Goal: Task Accomplishment & Management: Manage account settings

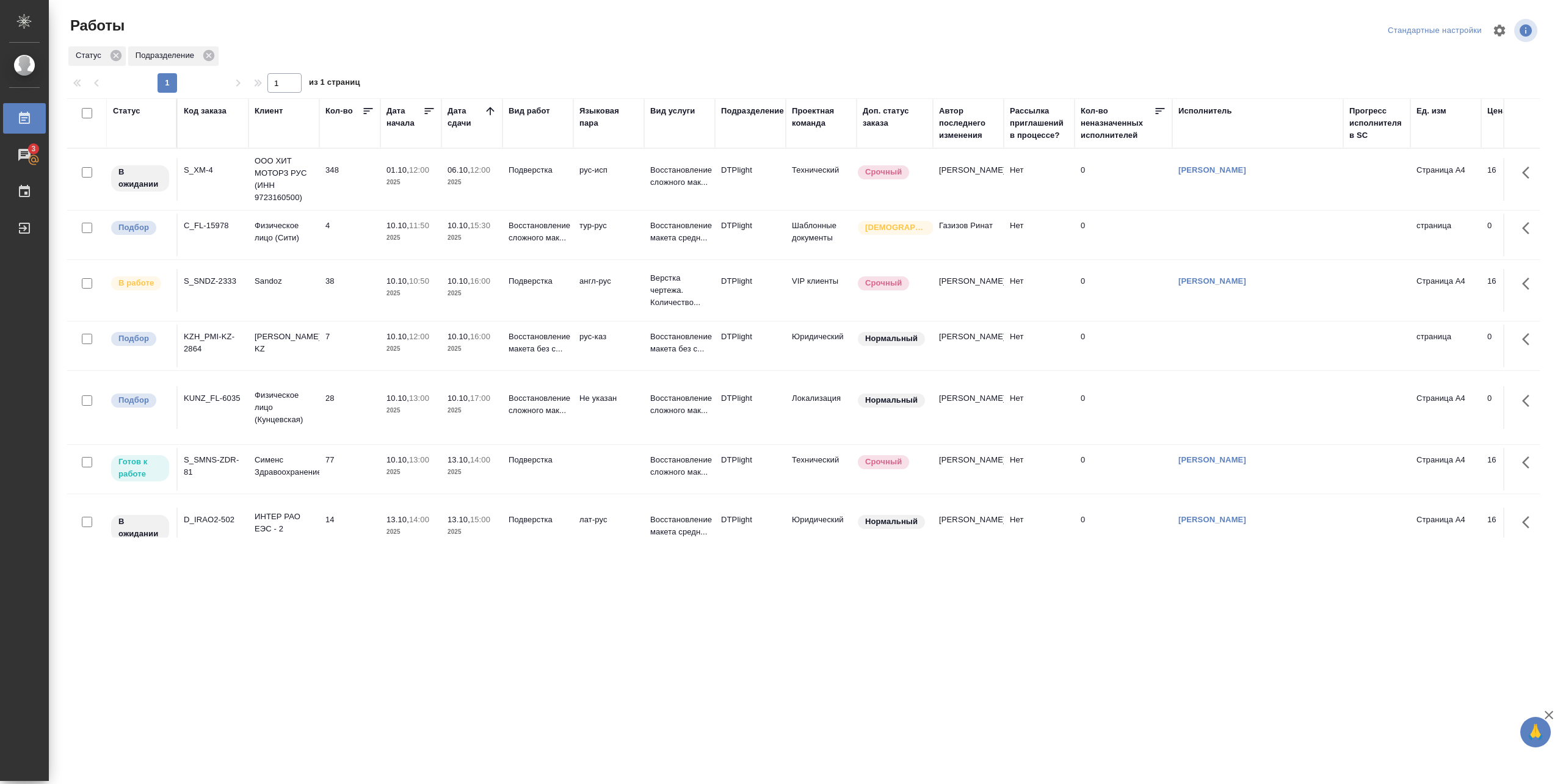
scroll to position [37, 0]
click at [482, 466] on p "2025" at bounding box center [472, 472] width 49 height 12
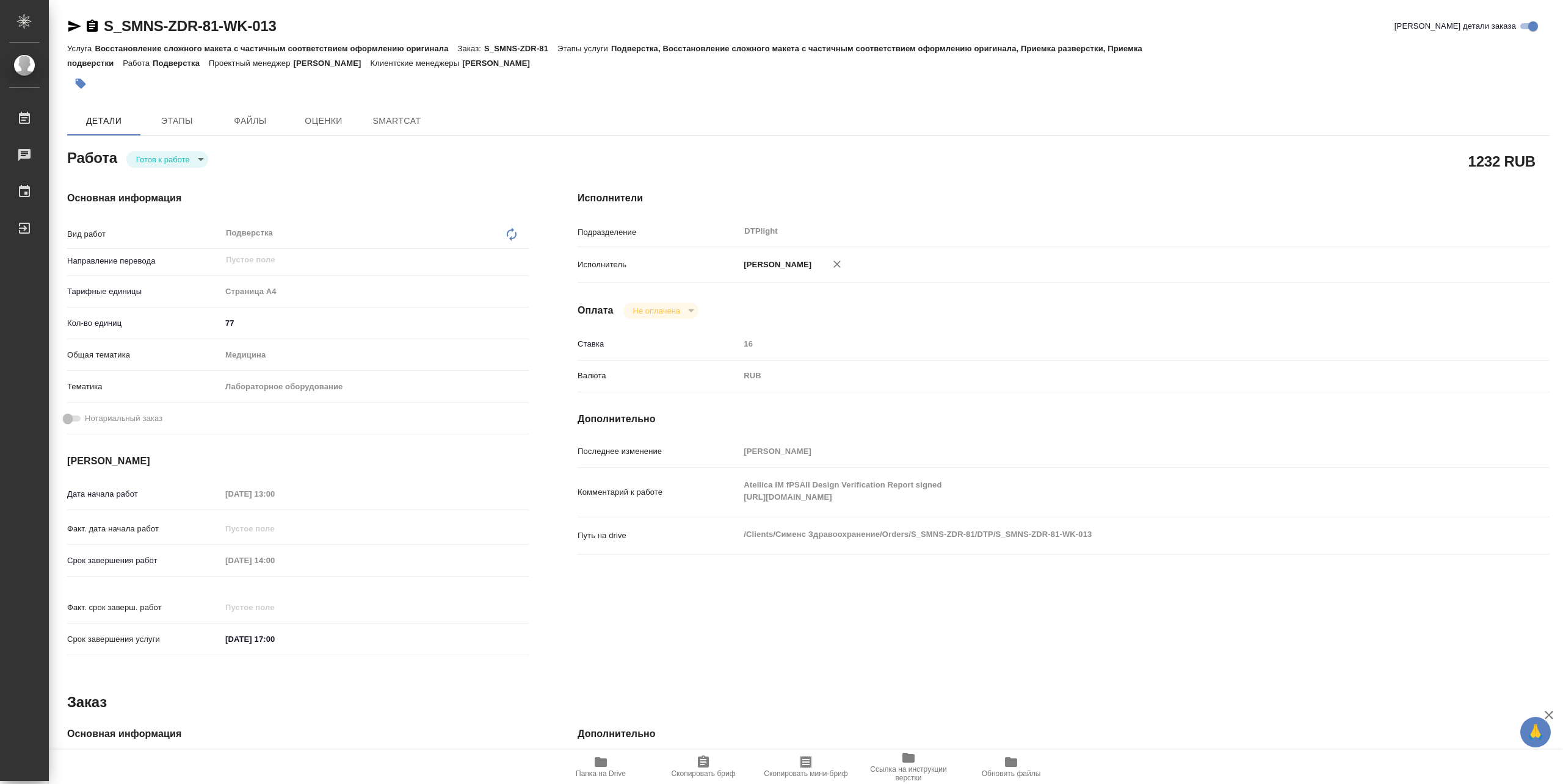
type textarea "x"
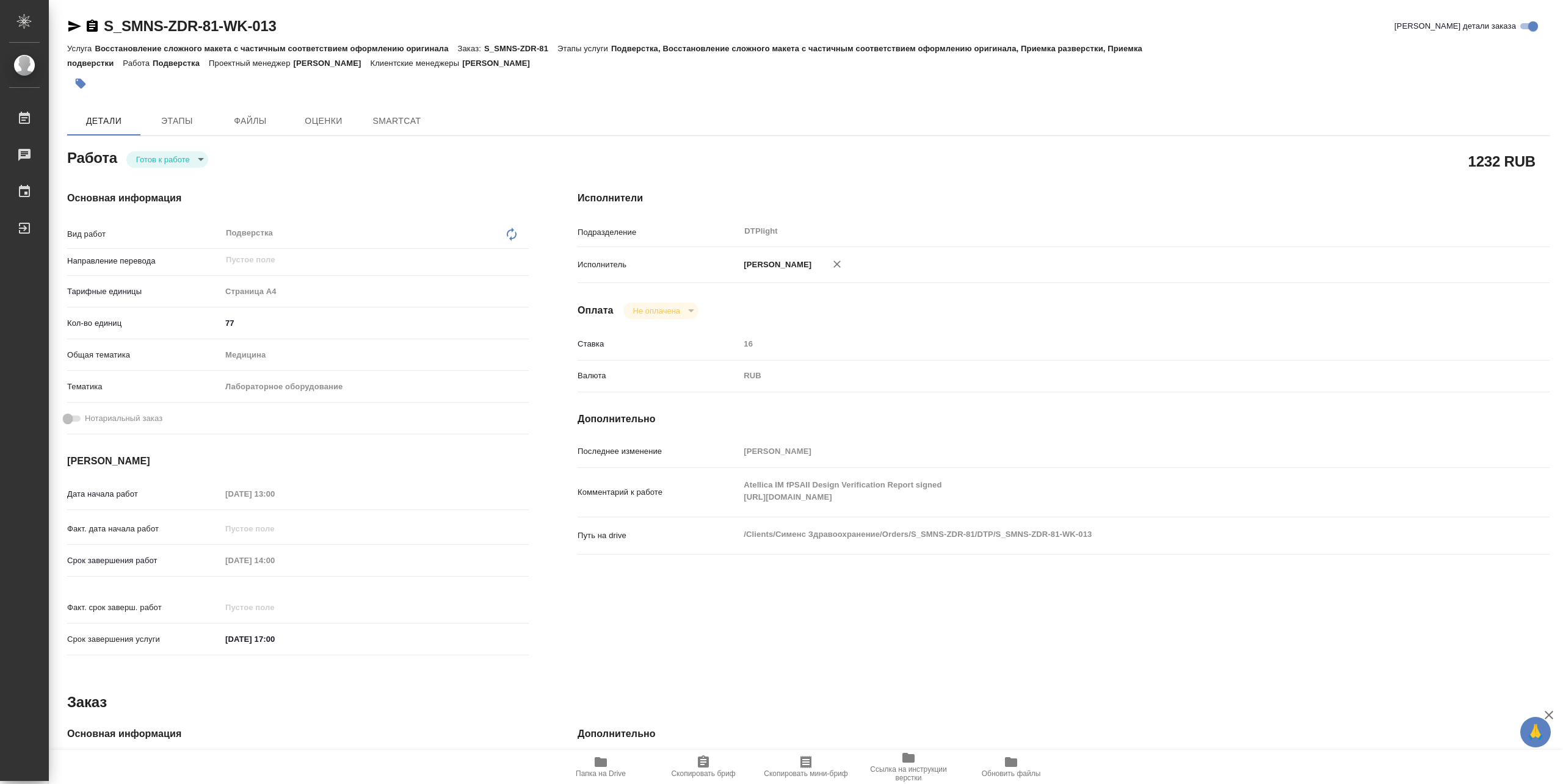
type textarea "x"
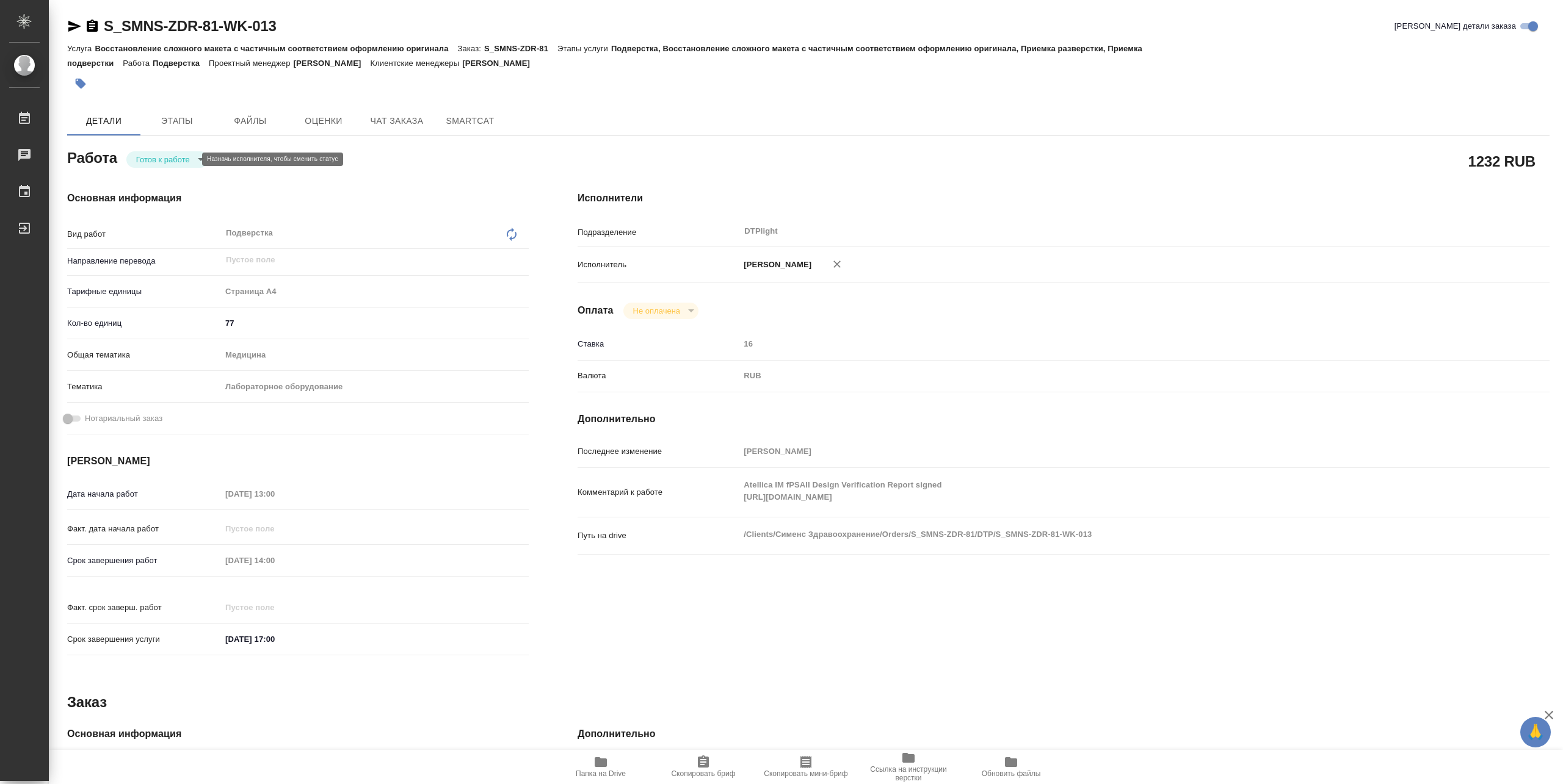
click at [165, 159] on body "🙏 .cls-1 fill:#fff; AWATERA Pankina Anna Работы Чаты График Выйти S_SMNS-ZDR-81…" at bounding box center [782, 392] width 1563 height 784
type textarea "x"
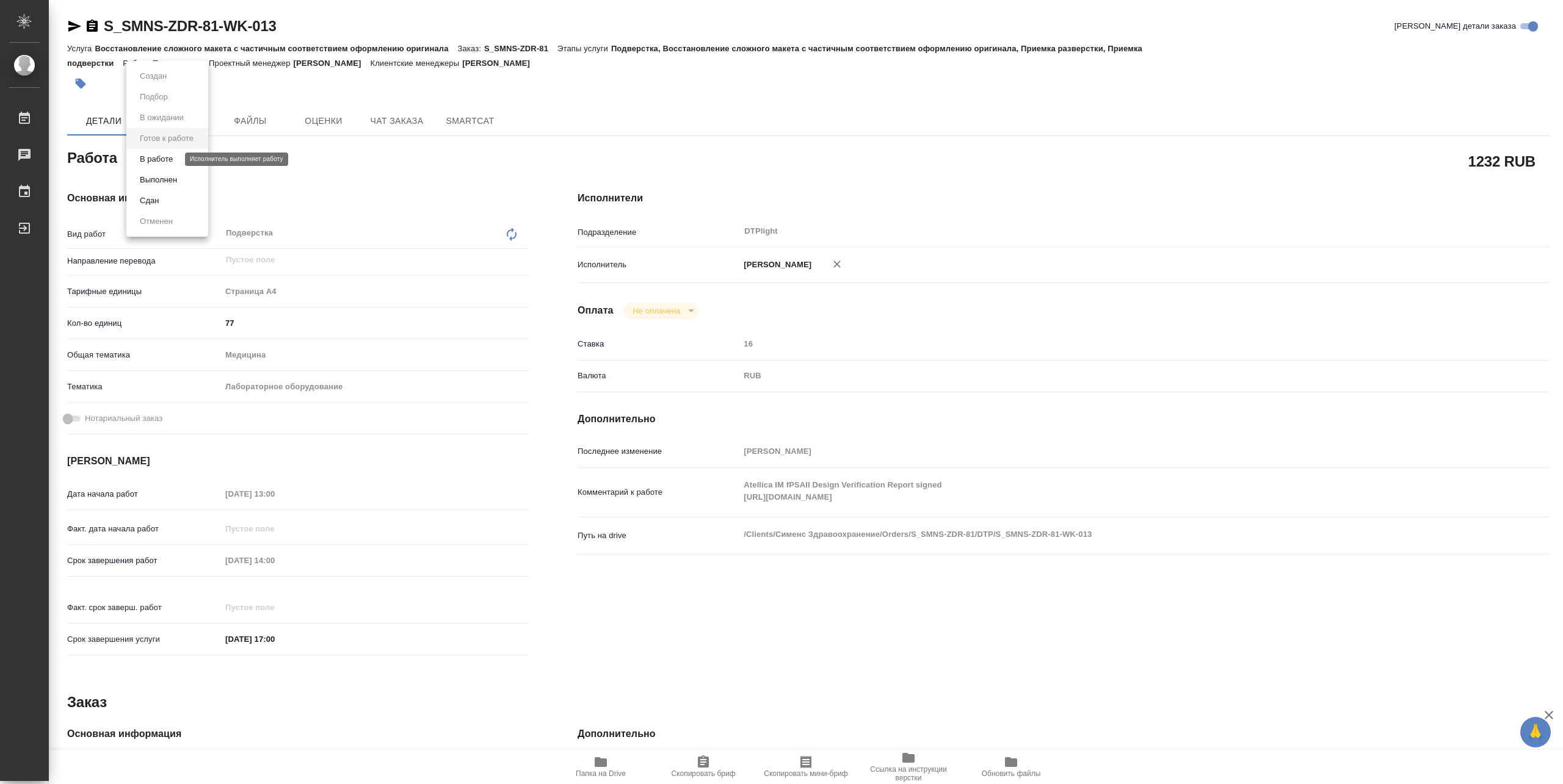
type textarea "x"
click at [161, 159] on button "В работе" at bounding box center [156, 159] width 41 height 13
type textarea "x"
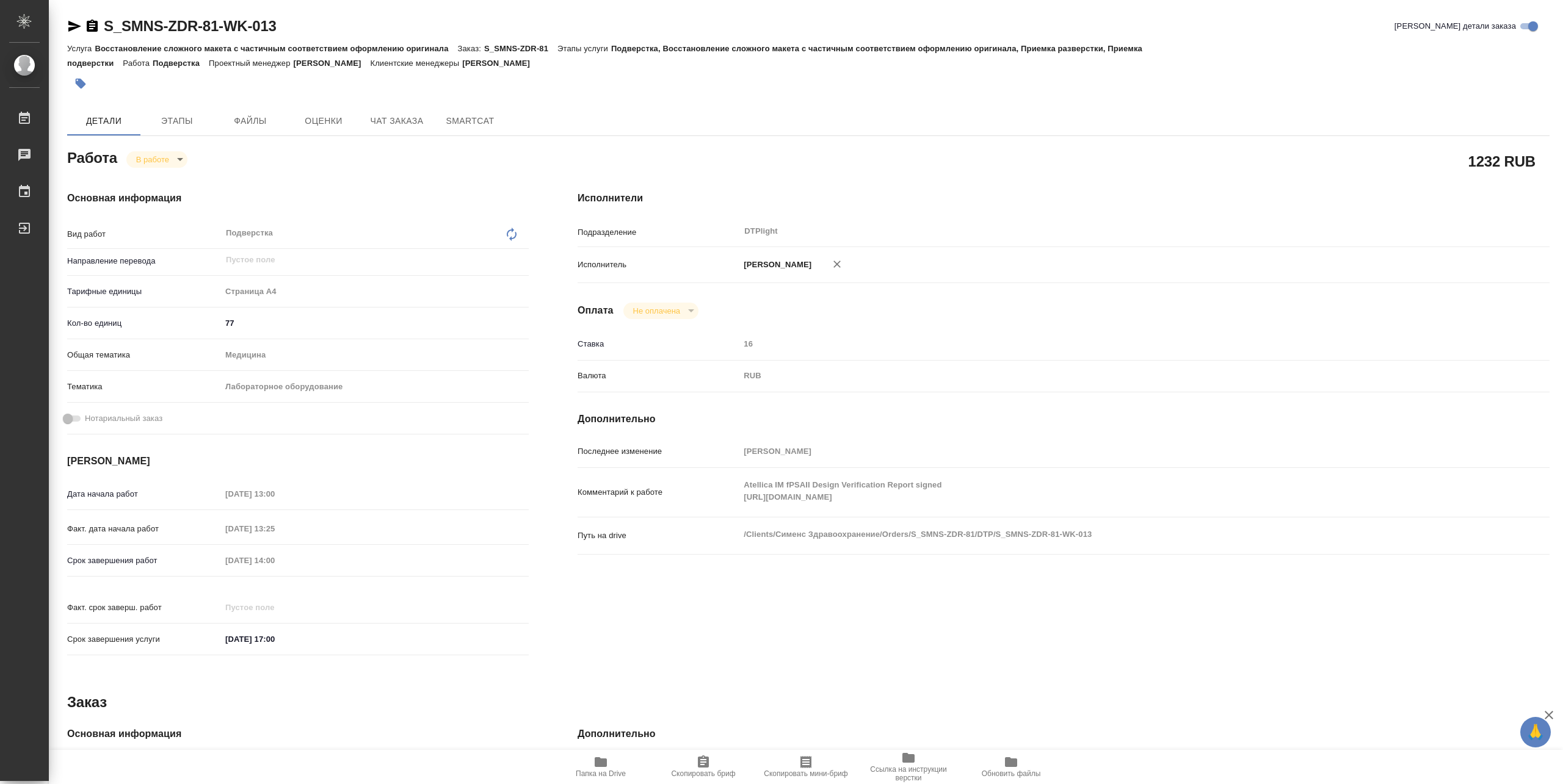
type textarea "x"
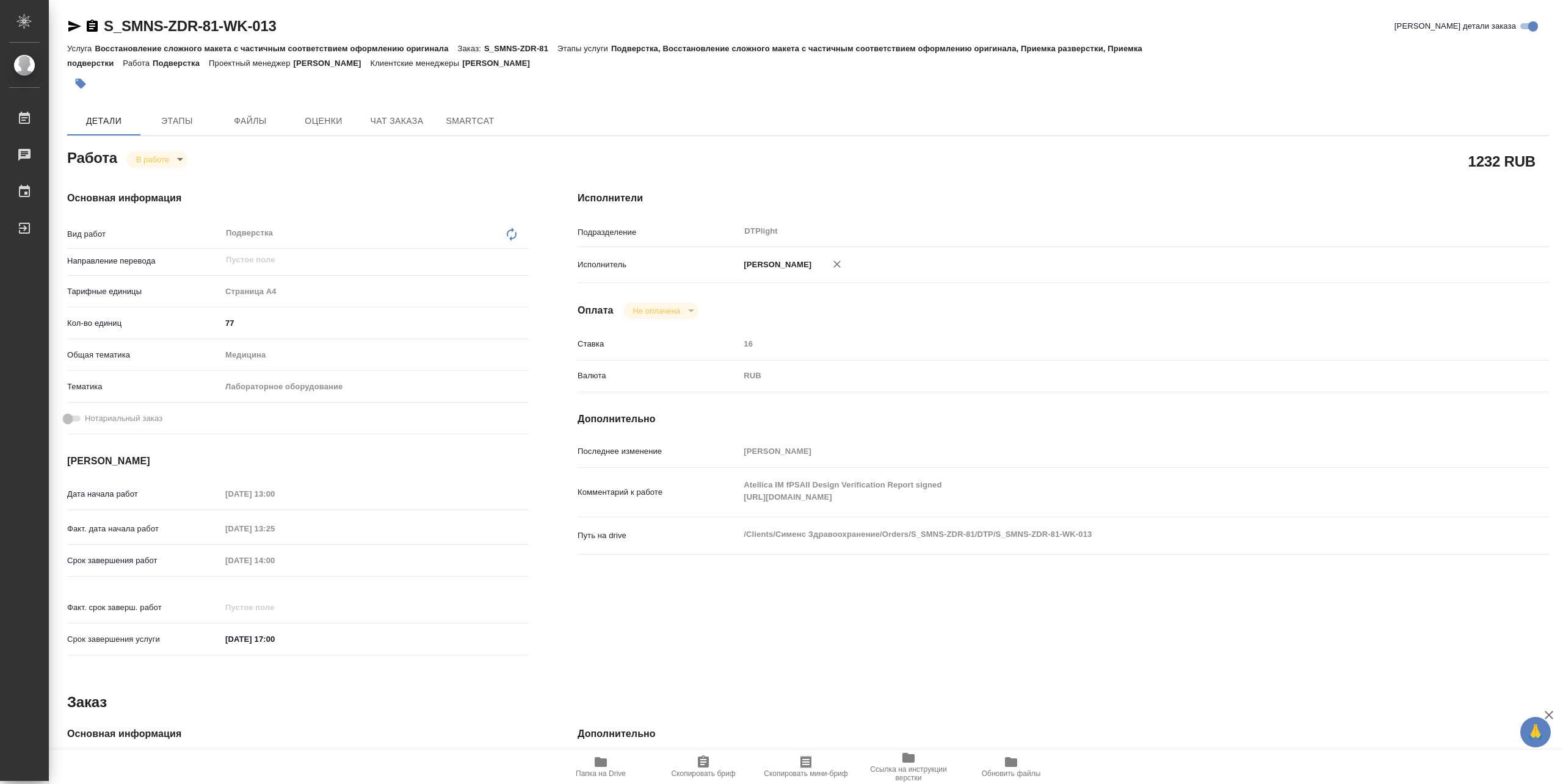
type textarea "x"
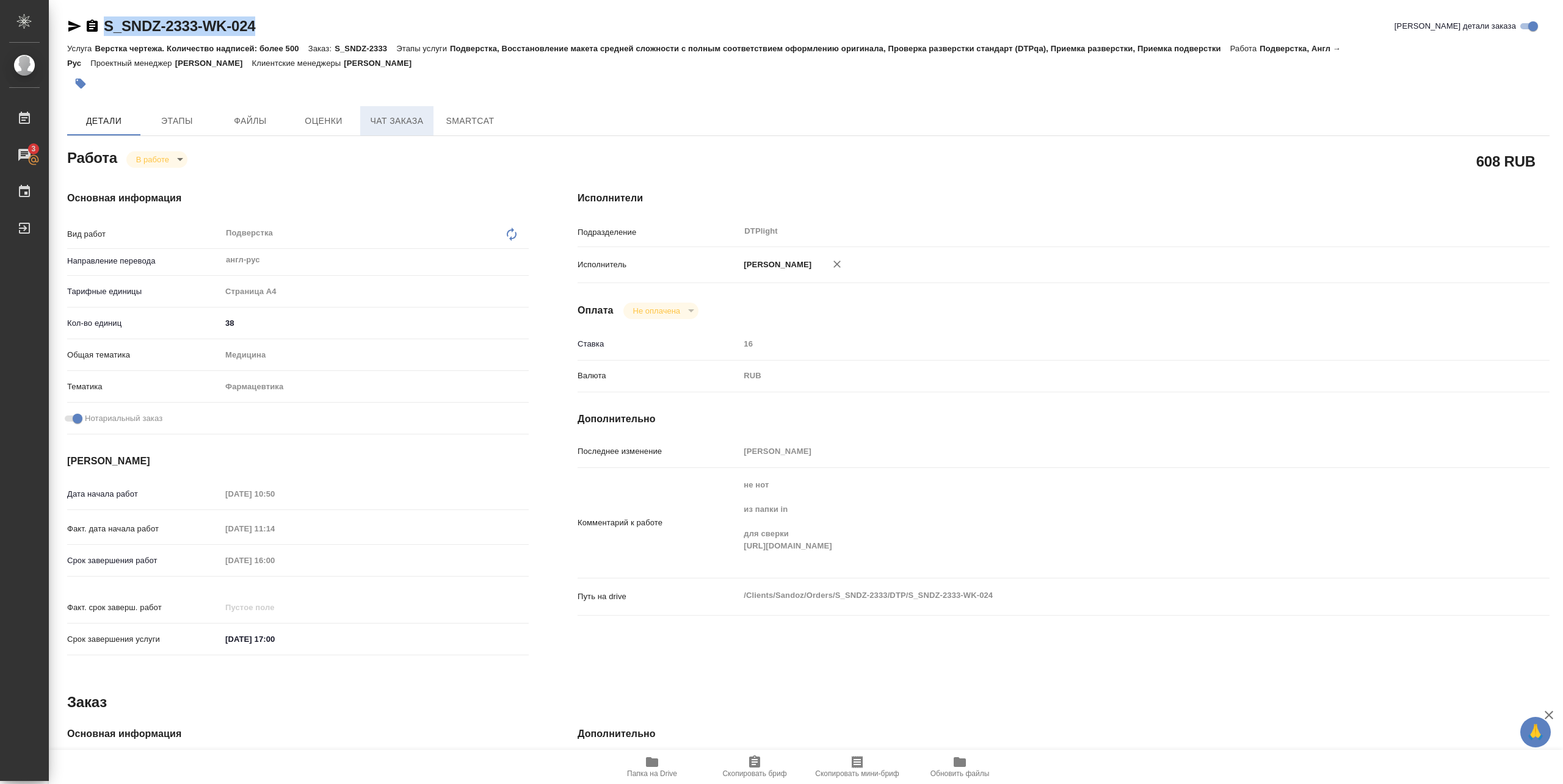
click at [392, 121] on span "Чат заказа" at bounding box center [397, 121] width 59 height 15
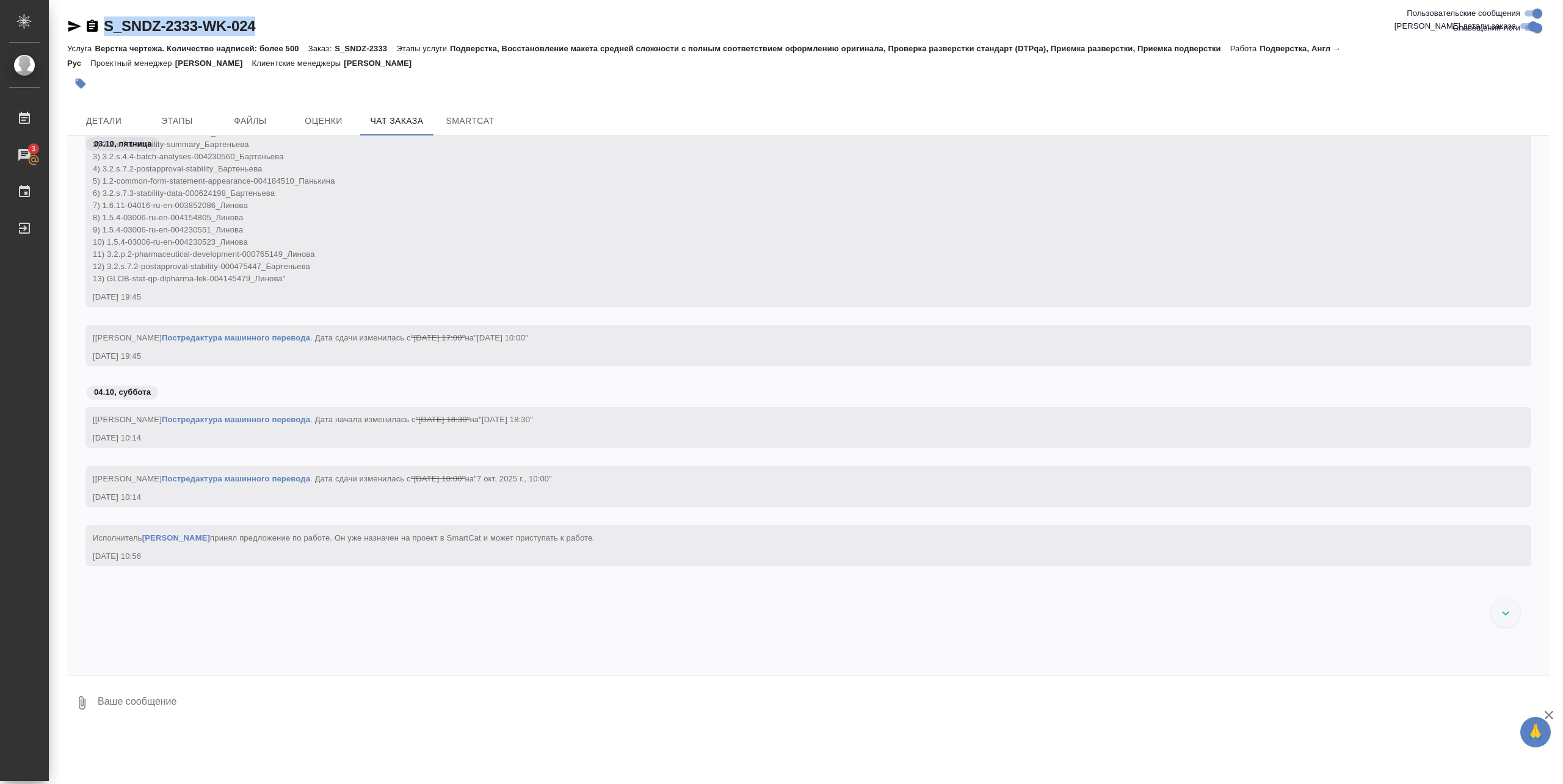
scroll to position [38647, 0]
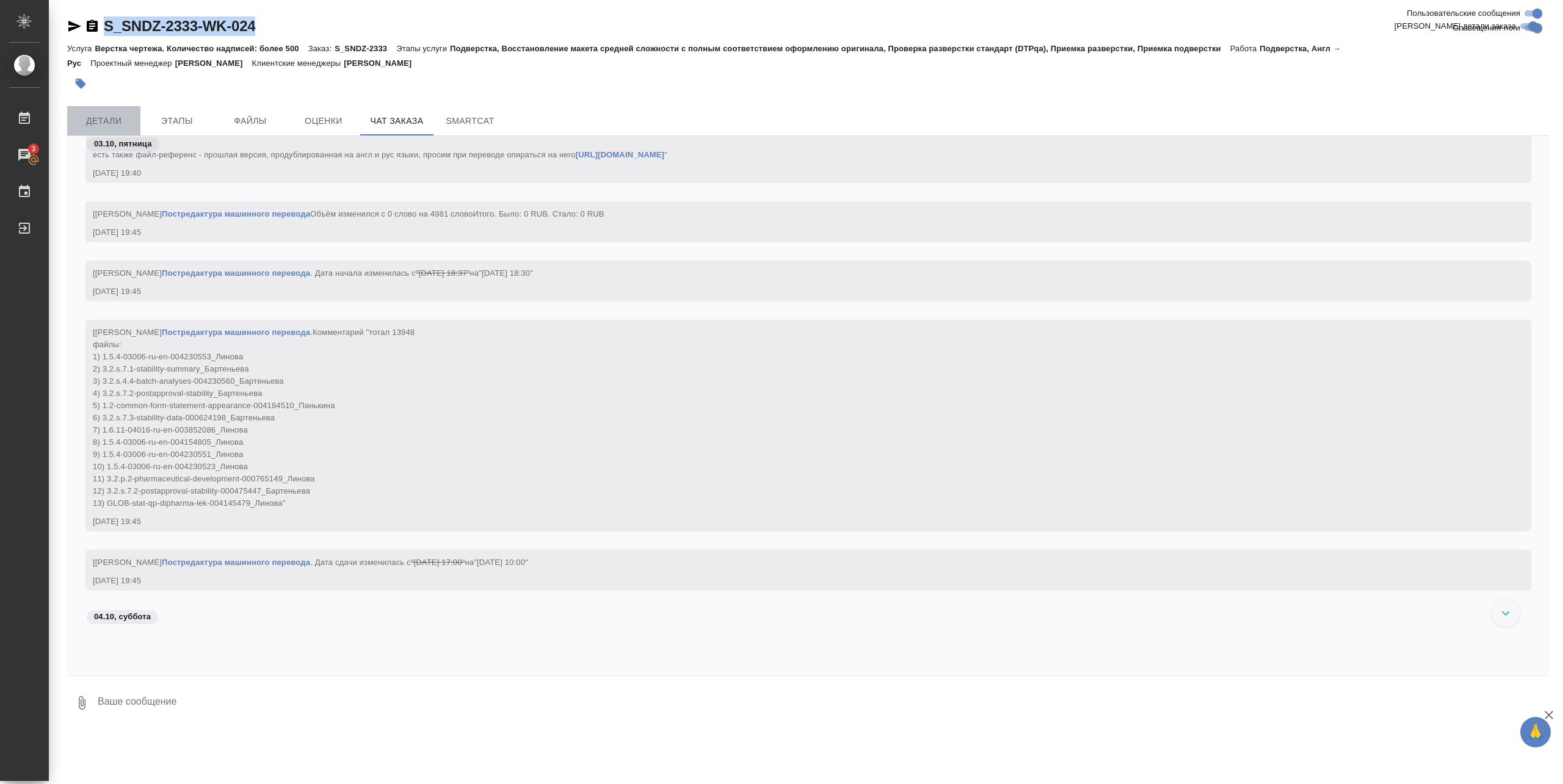
click at [111, 123] on span "Детали" at bounding box center [104, 121] width 59 height 15
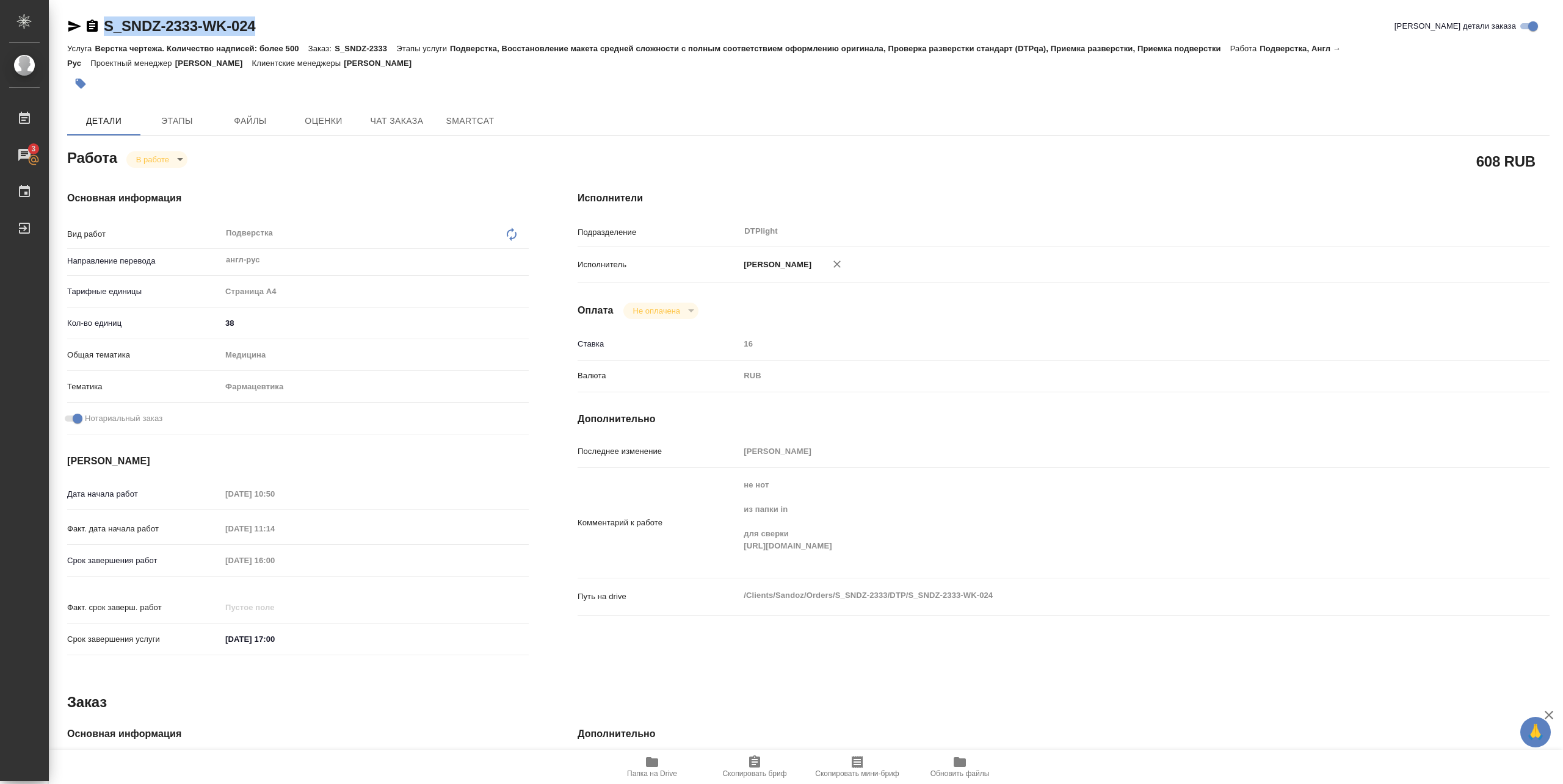
type textarea "x"
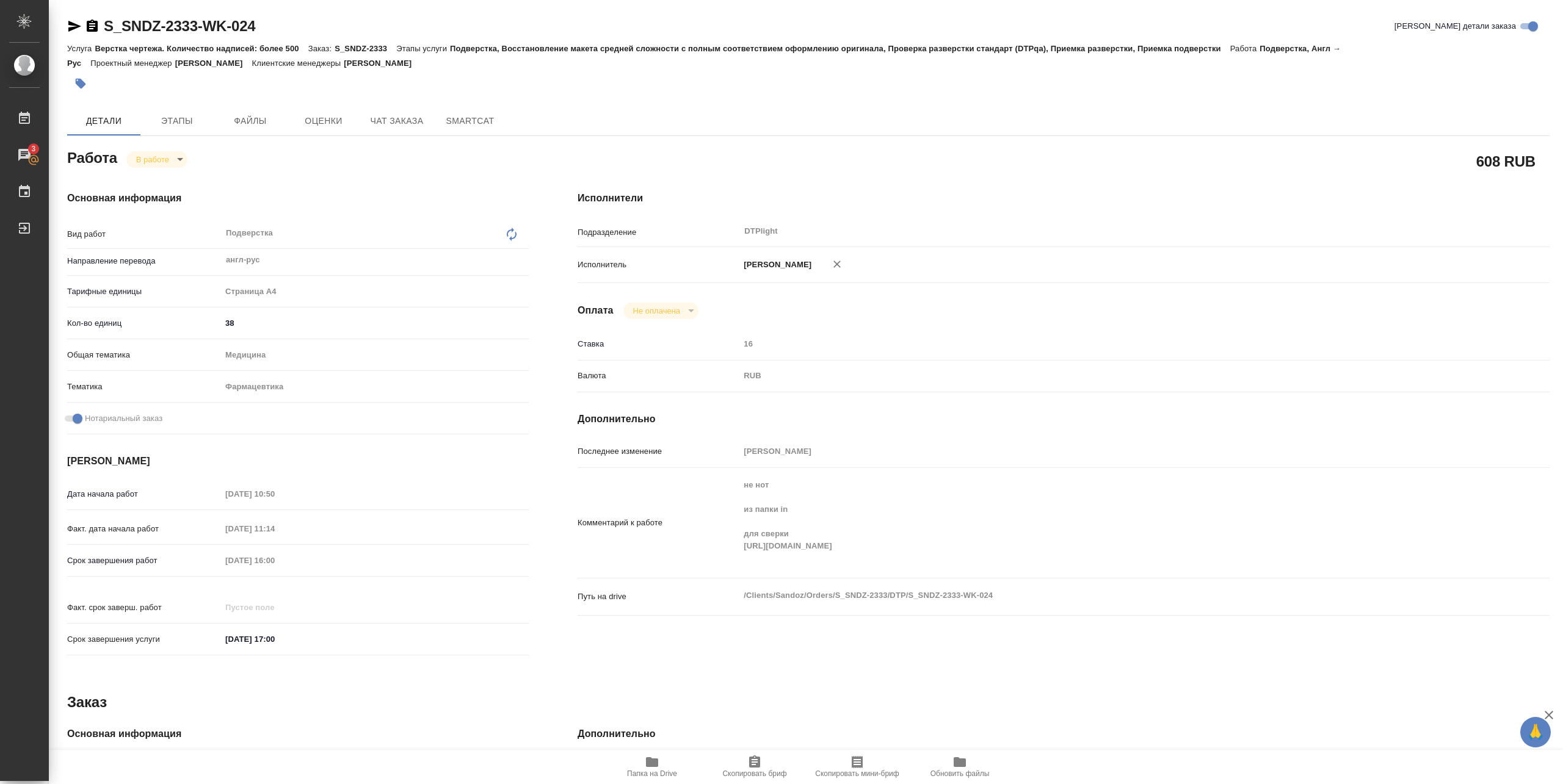
type textarea "x"
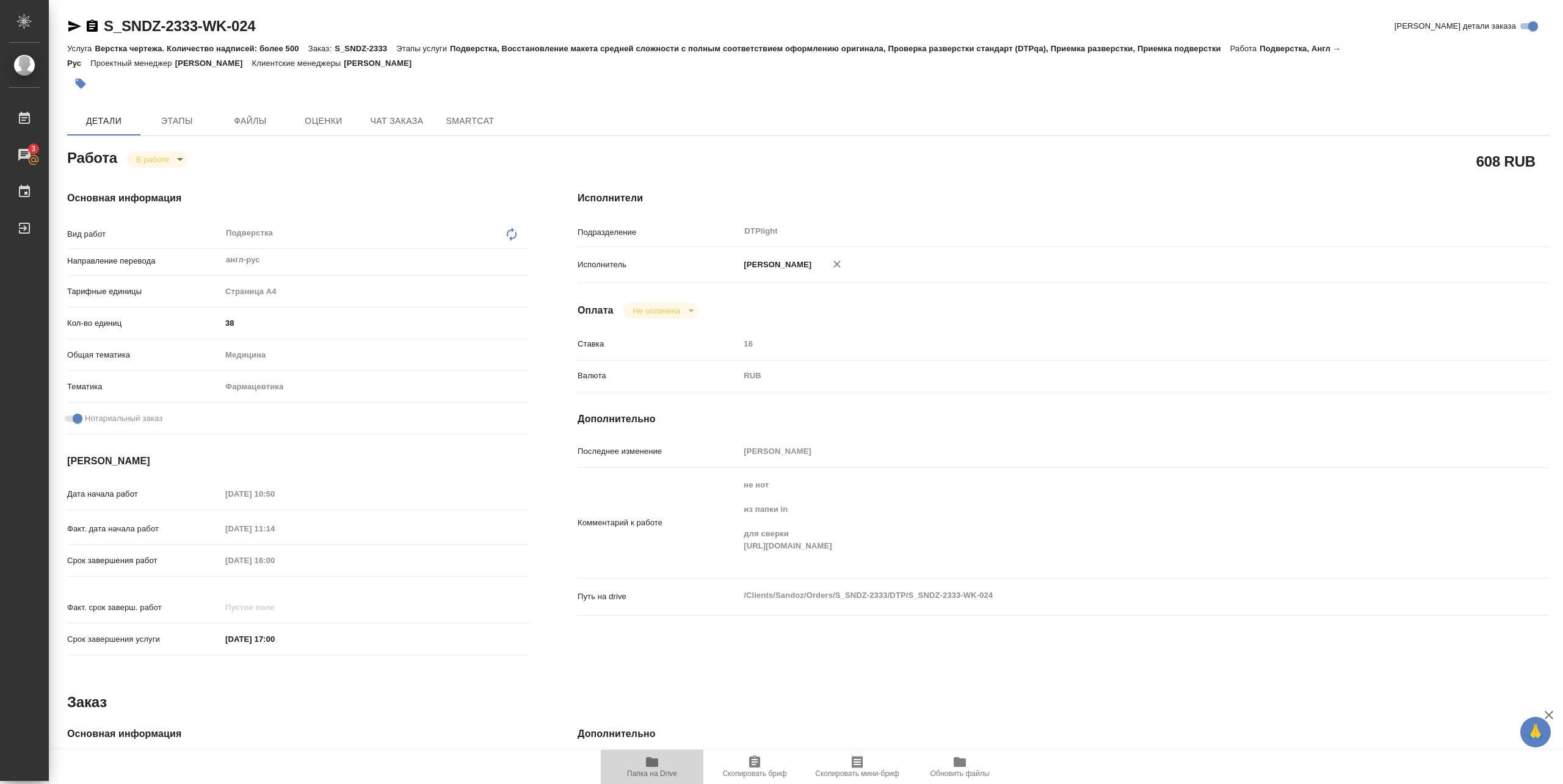
click at [643, 760] on span "Папка на Drive" at bounding box center [652, 766] width 88 height 23
click at [159, 160] on body "🙏 .cls-1 fill:#fff; AWATERA Pankina Anna Работы 3 Чаты График Выйти S_SNDZ-2333…" at bounding box center [782, 392] width 1563 height 784
click at [165, 177] on button "Выполнен" at bounding box center [158, 180] width 45 height 13
type textarea "x"
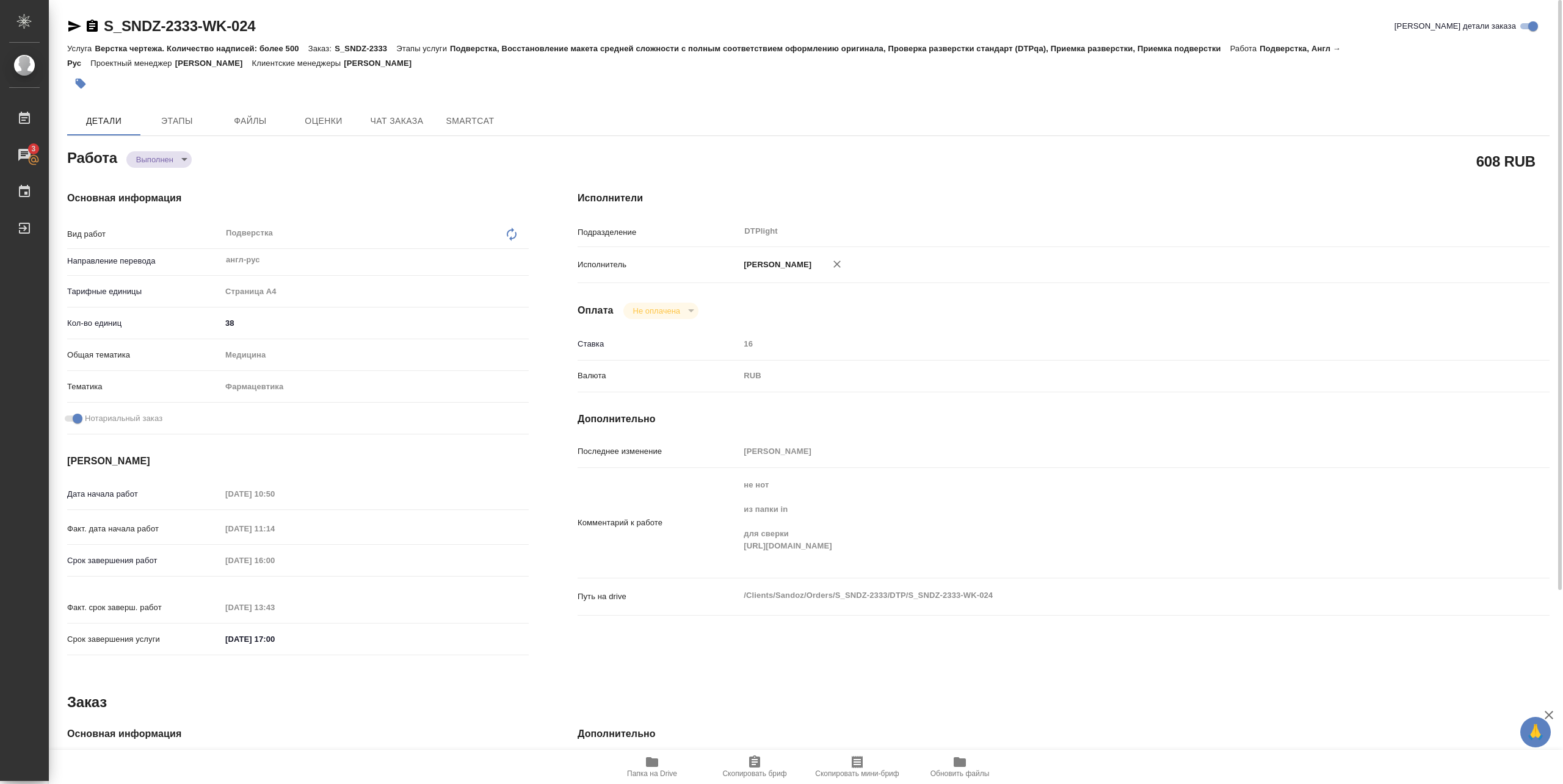
type textarea "x"
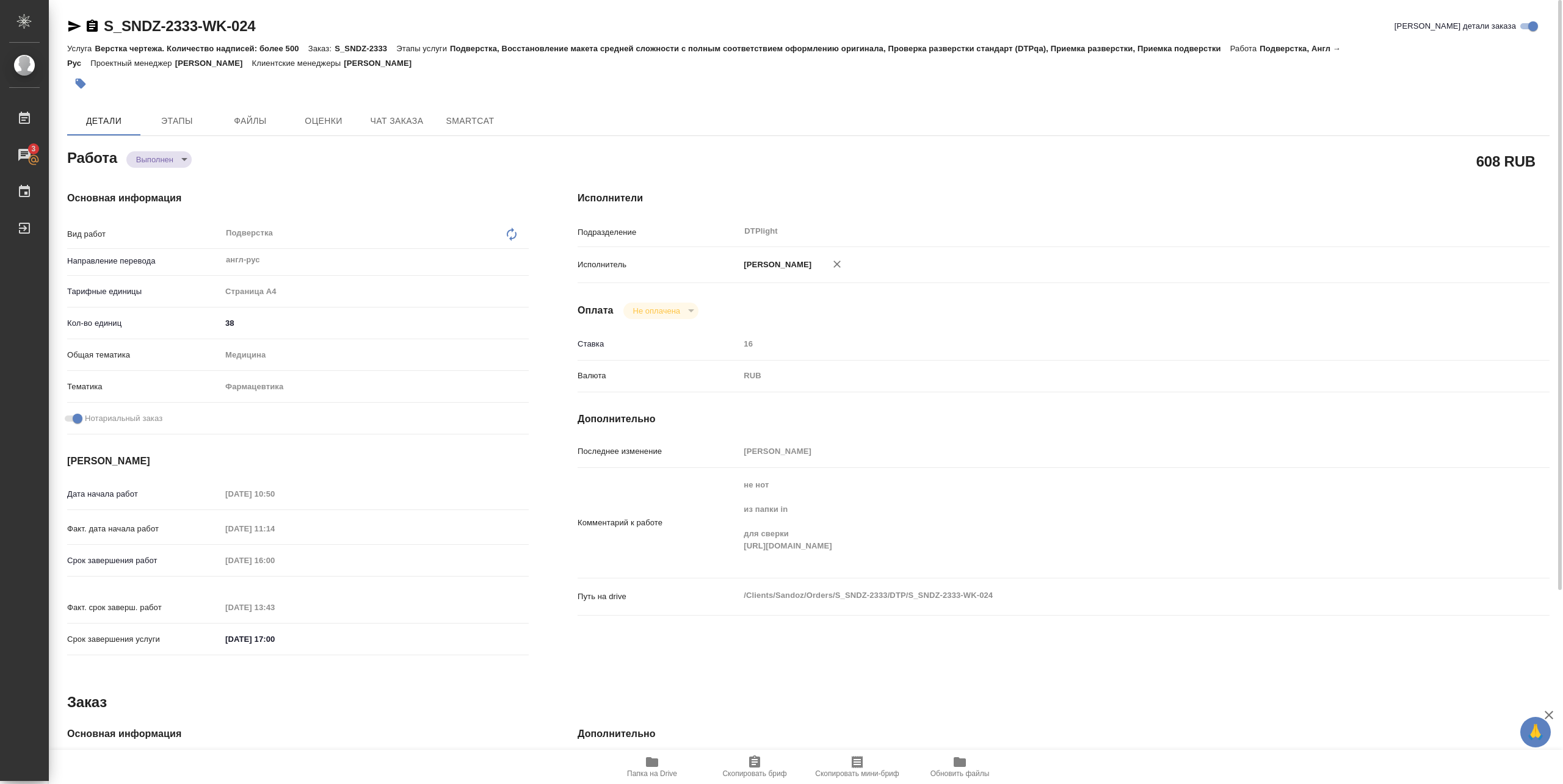
type textarea "x"
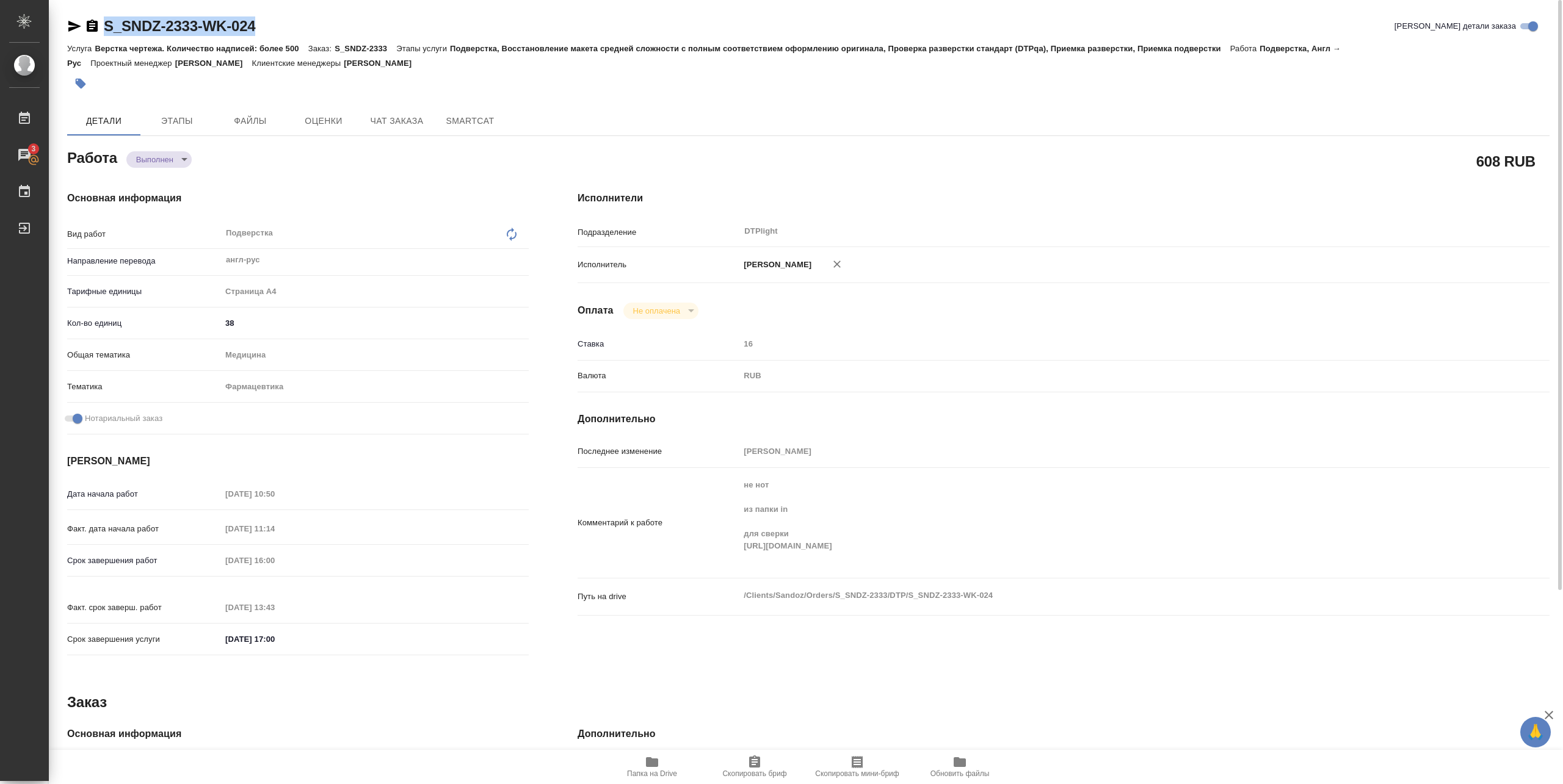
type textarea "x"
drag, startPoint x: 102, startPoint y: 35, endPoint x: 294, endPoint y: 18, distance: 192.8
click at [294, 18] on div "S_SNDZ-2333-WK-024 Кратко детали заказа" at bounding box center [808, 26] width 1482 height 20
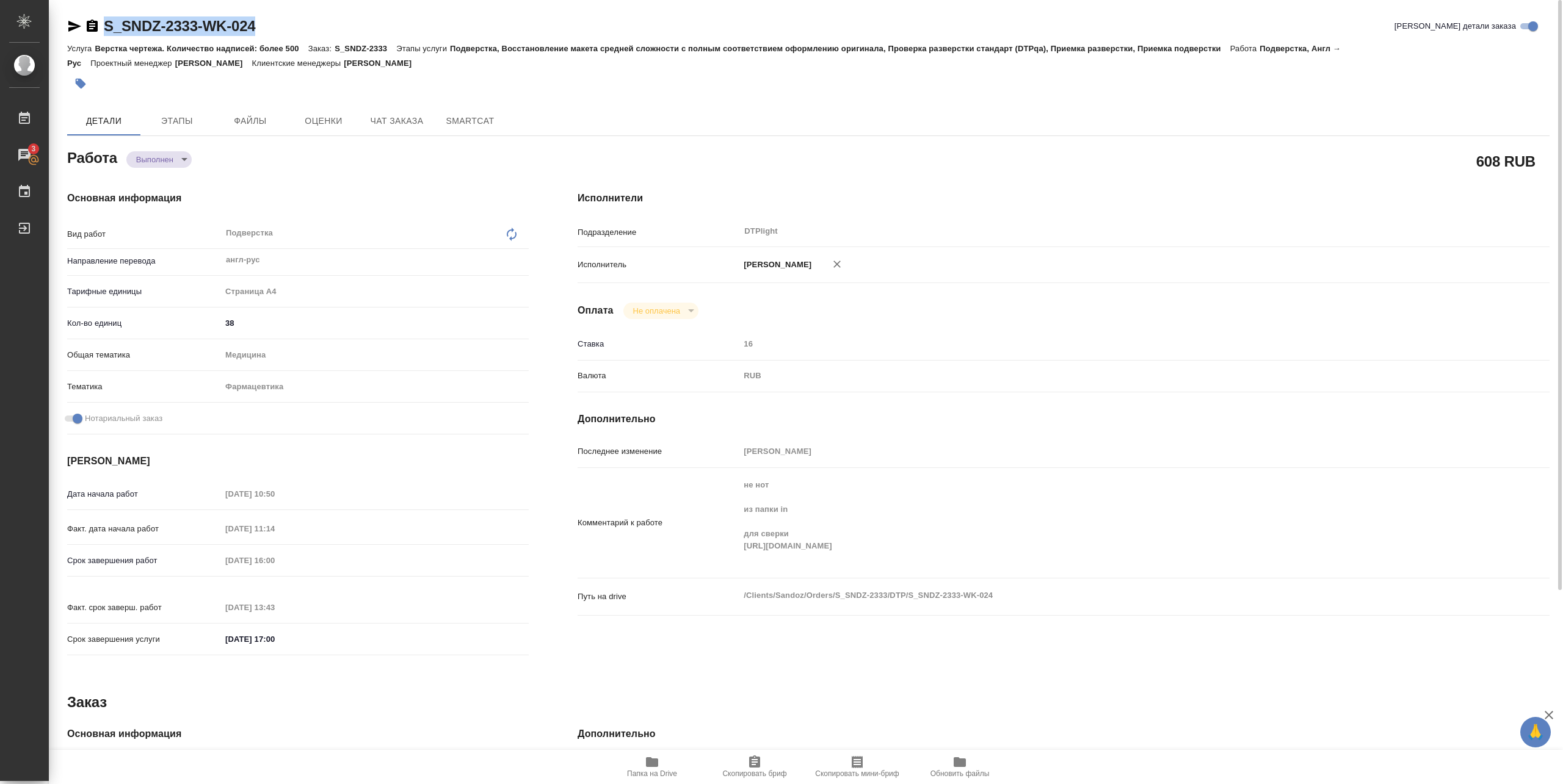
copy link "S_SNDZ-2333-WK-024"
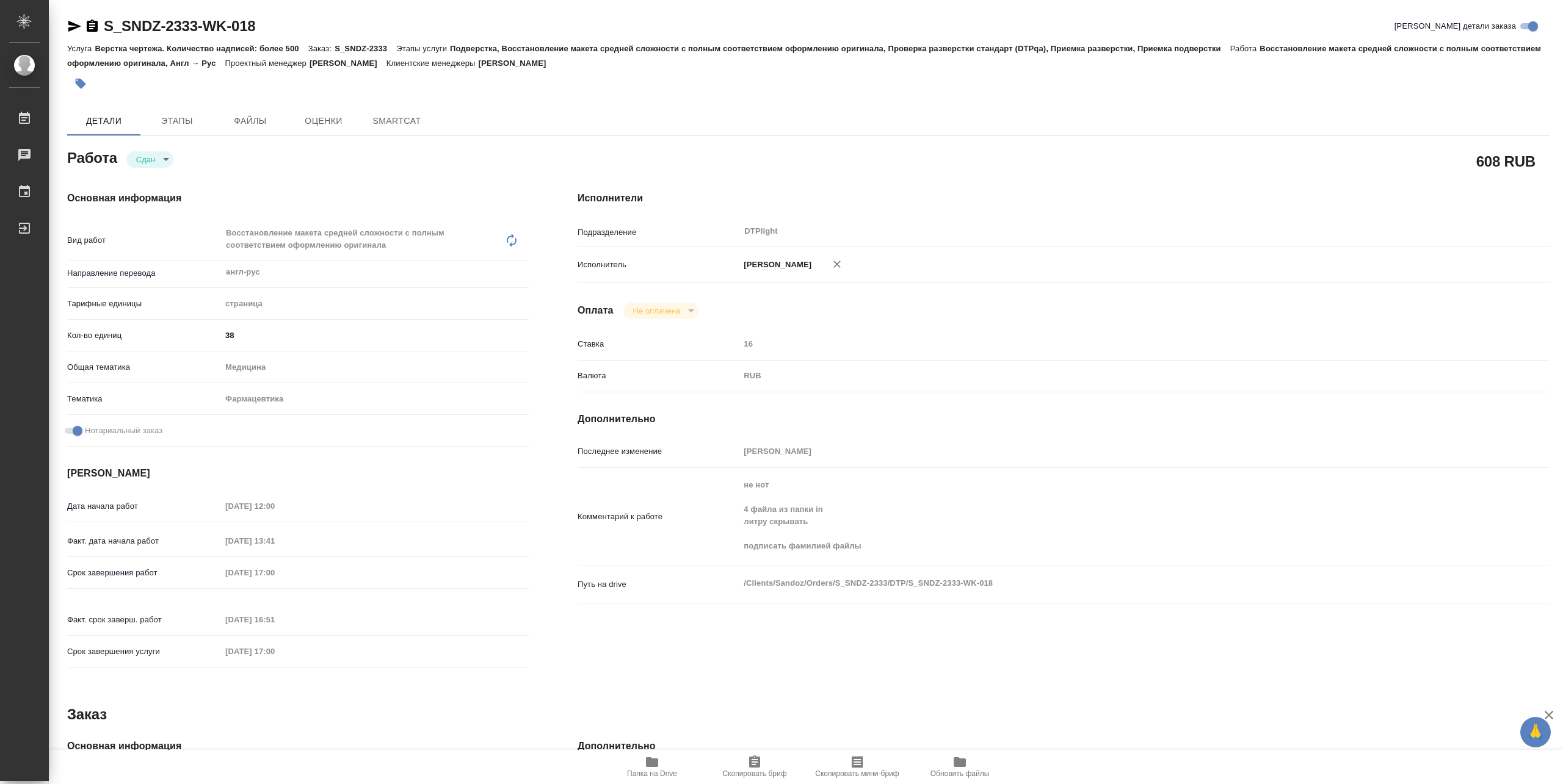
type textarea "x"
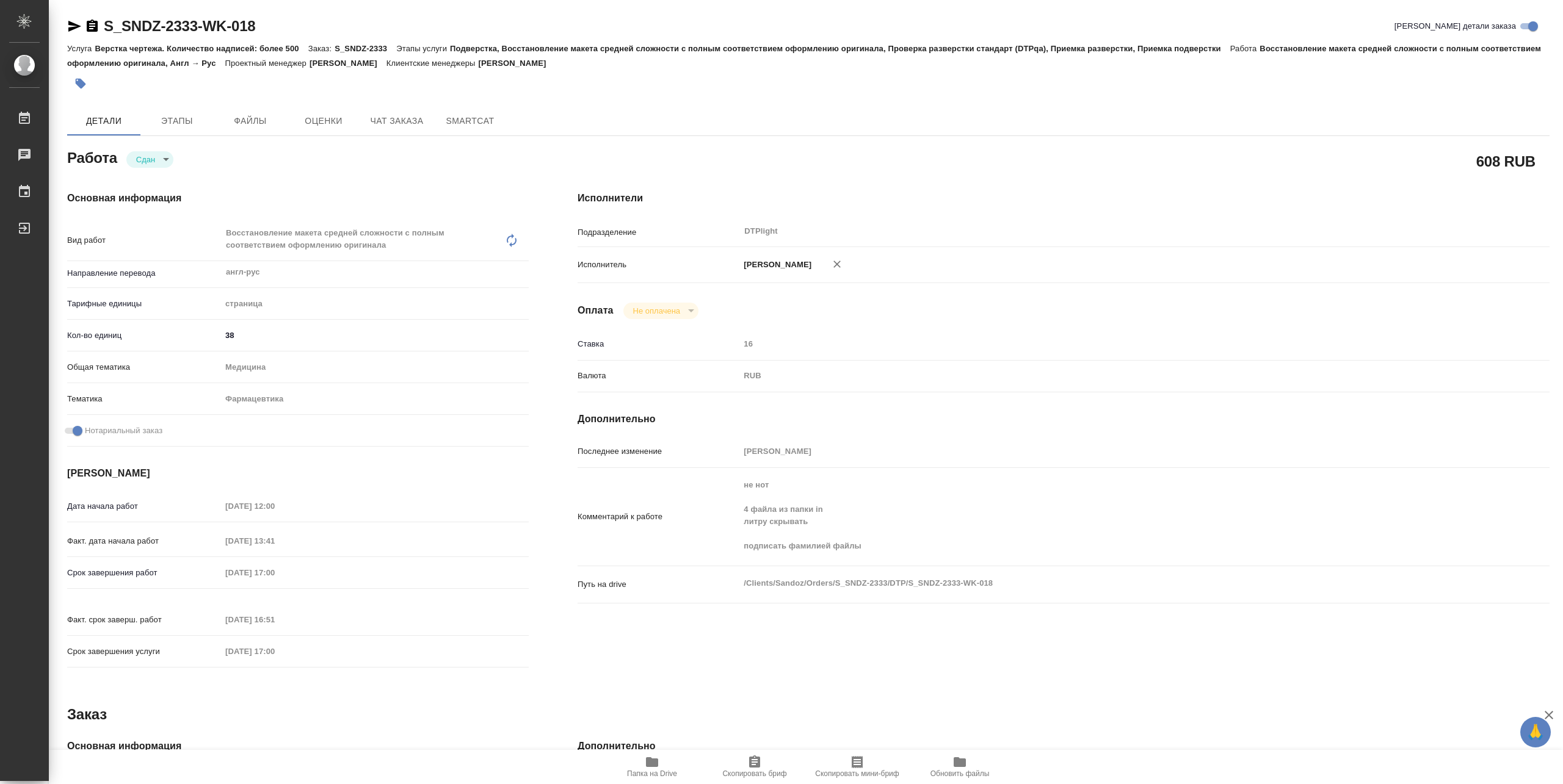
type textarea "x"
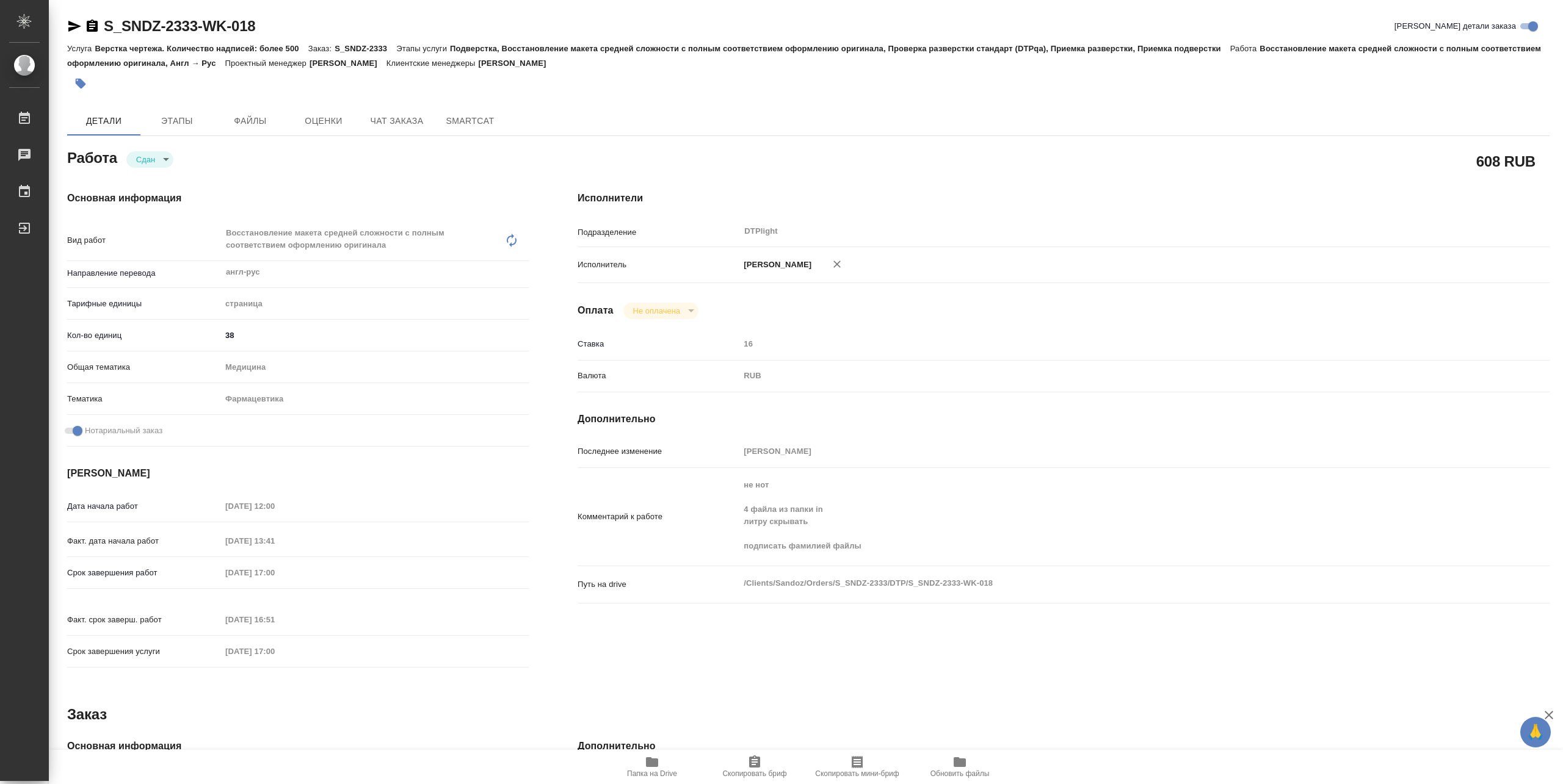
type textarea "x"
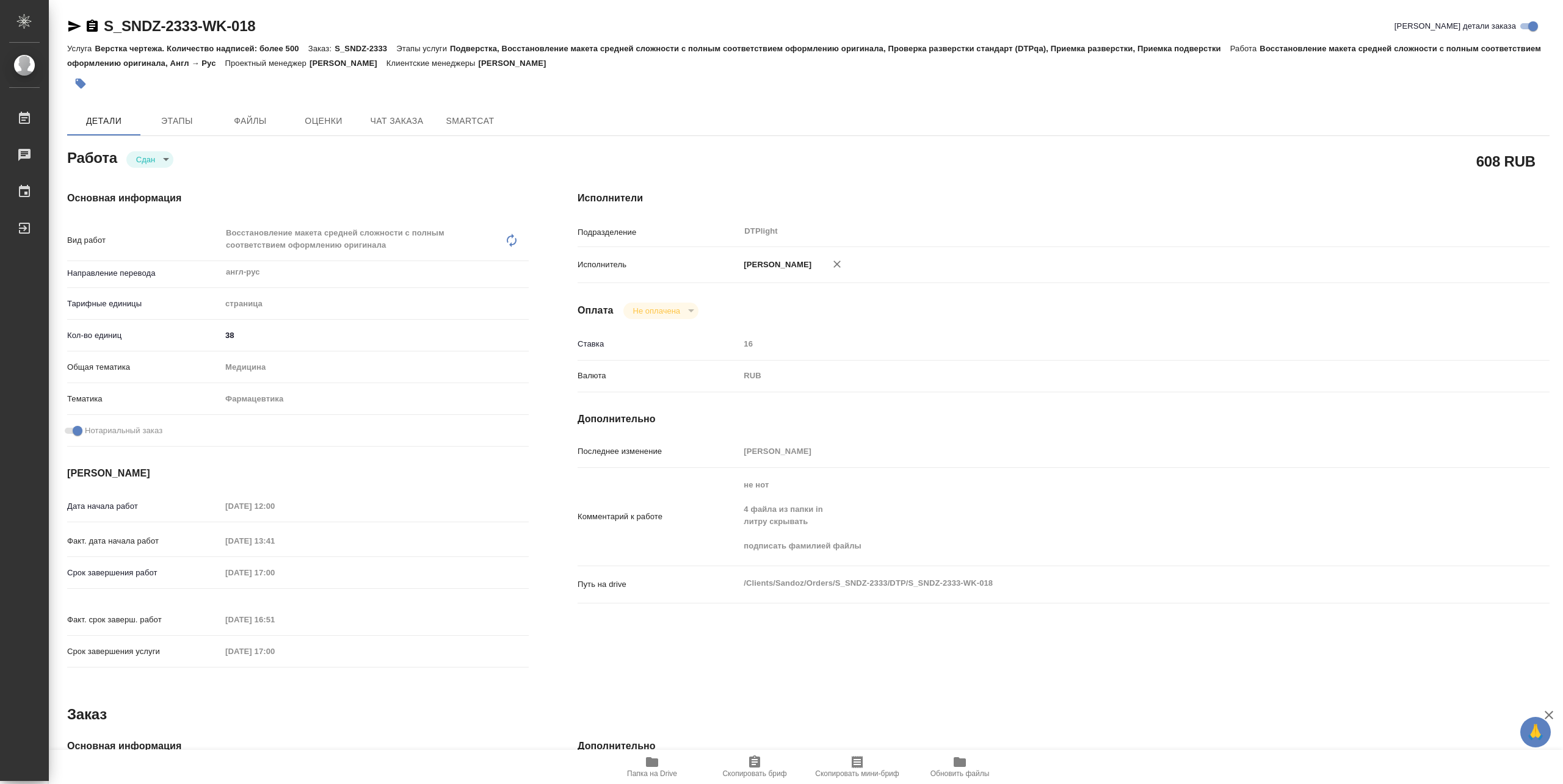
type textarea "x"
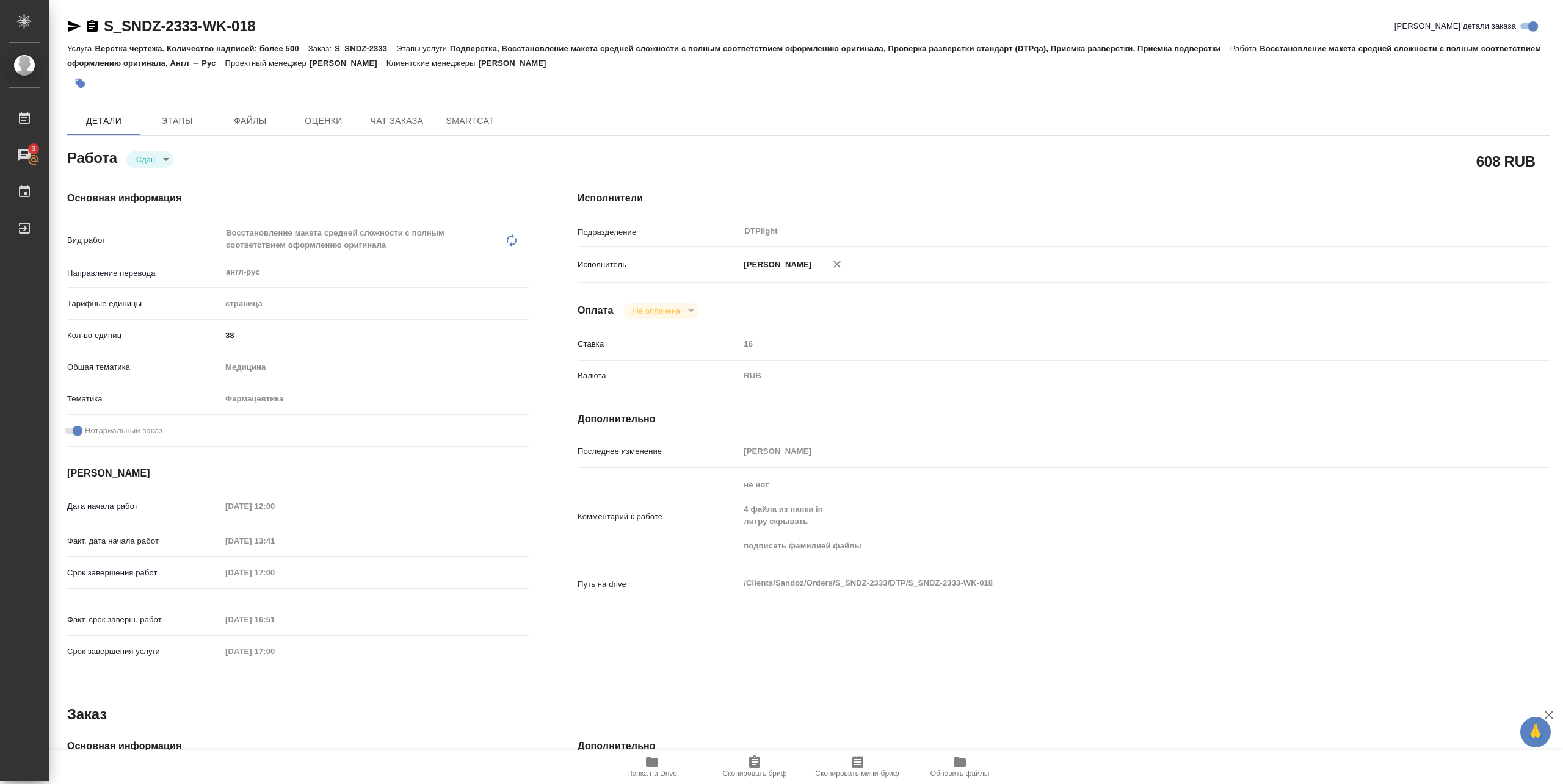
click at [657, 760] on icon "button" at bounding box center [652, 762] width 12 height 9
